Goal: Transaction & Acquisition: Subscribe to service/newsletter

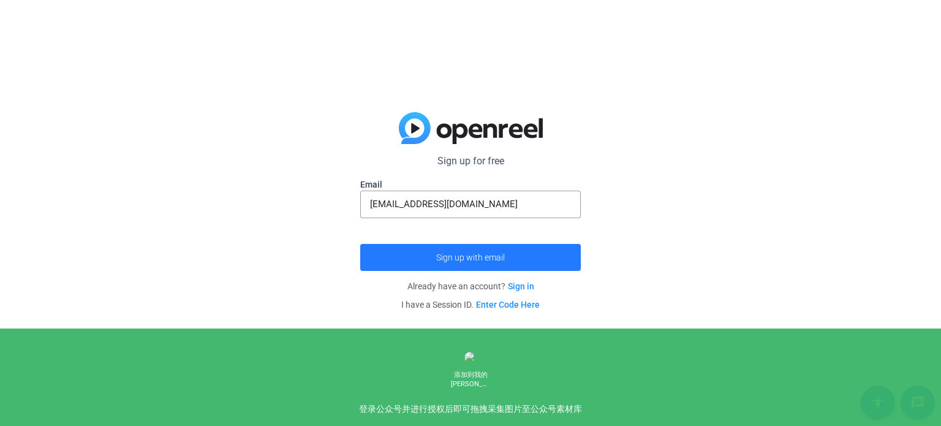
click at [451, 257] on span "Sign up with email" at bounding box center [470, 257] width 69 height 0
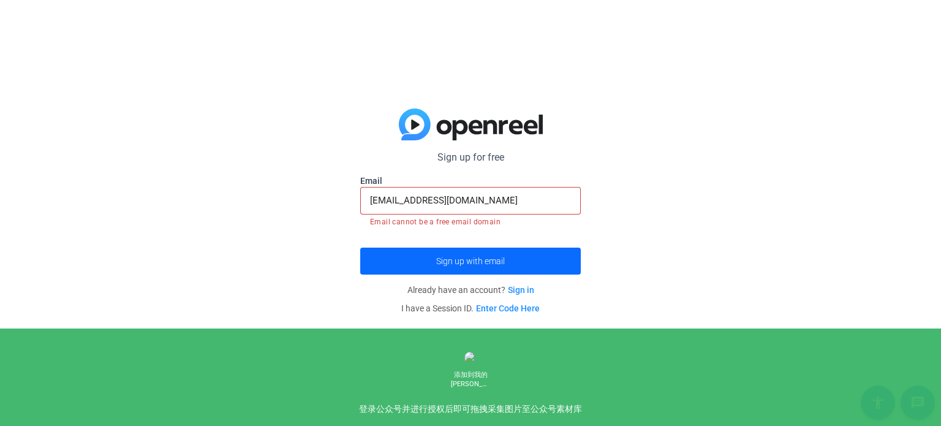
click at [453, 261] on span "Sign up with email" at bounding box center [470, 261] width 69 height 0
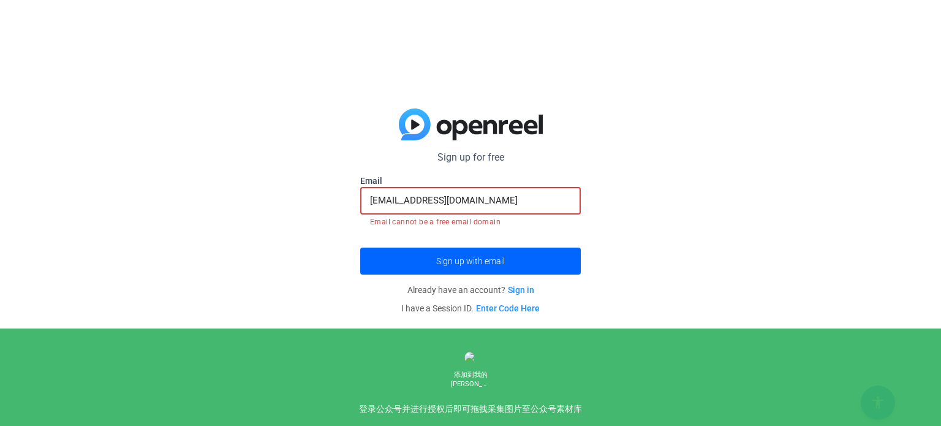
click at [458, 198] on input "[EMAIL_ADDRESS][DOMAIN_NAME]" at bounding box center [470, 200] width 201 height 15
drag, startPoint x: 492, startPoint y: 195, endPoint x: 366, endPoint y: 192, distance: 126.2
click at [366, 192] on div "[EMAIL_ADDRESS][DOMAIN_NAME]" at bounding box center [470, 201] width 221 height 28
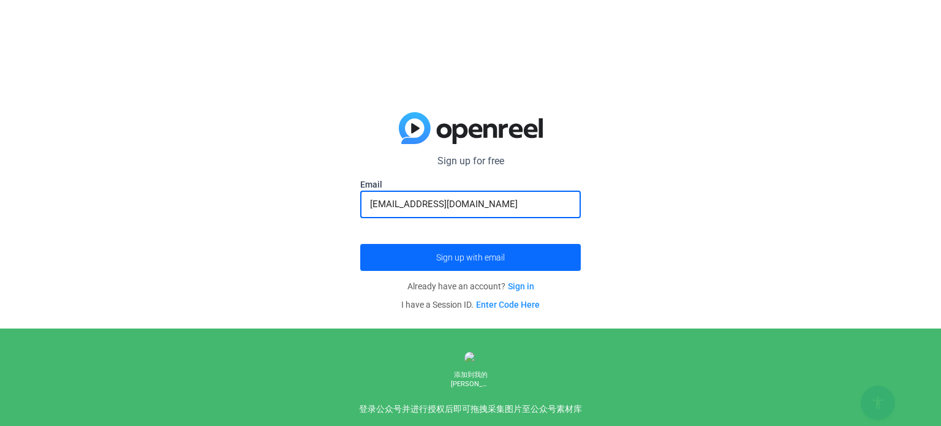
type input "[EMAIL_ADDRESS][DOMAIN_NAME]"
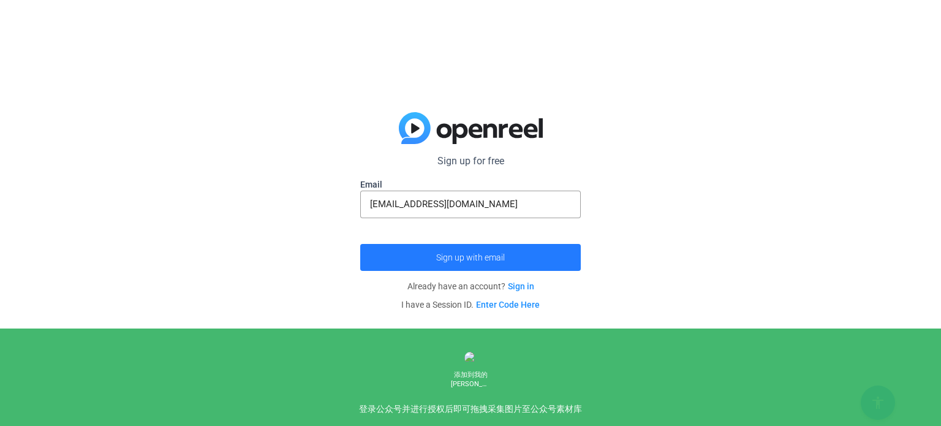
click at [429, 255] on span "submit" at bounding box center [470, 257] width 221 height 29
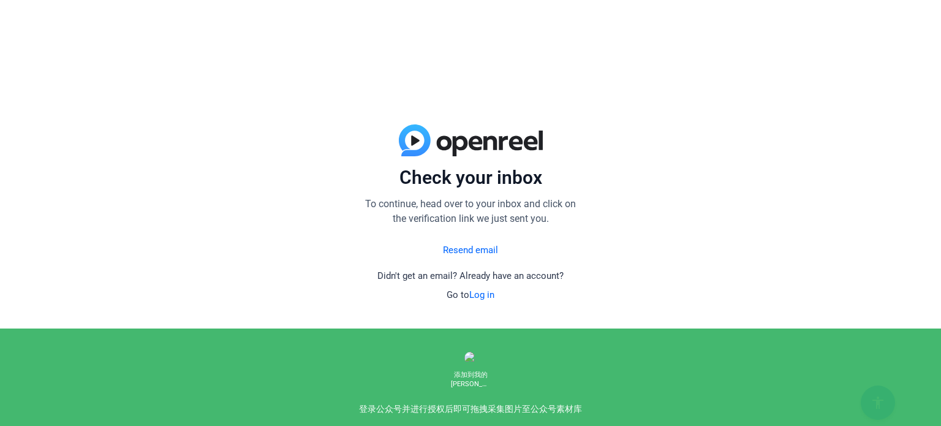
click at [470, 251] on link "Resend email" at bounding box center [470, 250] width 55 height 14
